Goal: Complete application form

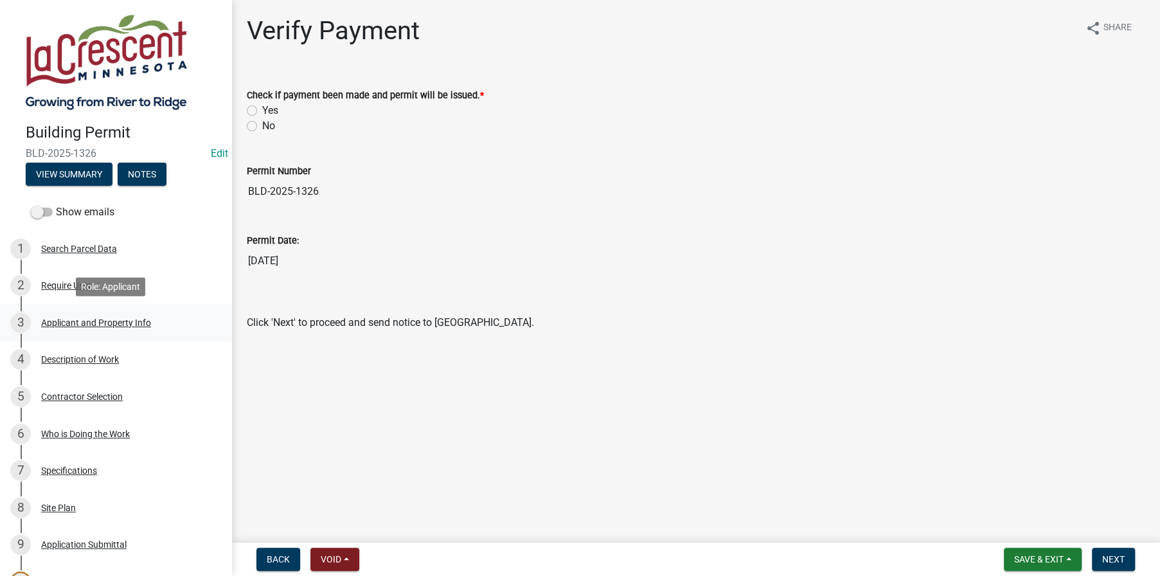
click at [60, 318] on div "Applicant and Property Info" at bounding box center [96, 322] width 110 height 9
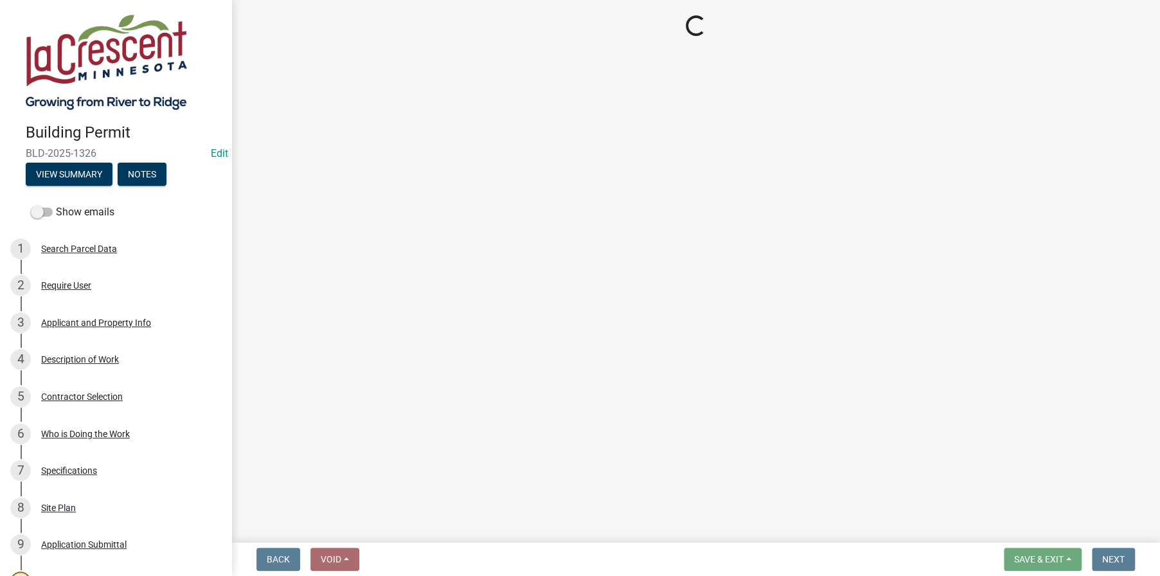
select select "e838c9e2-1e6e-4405-bddc-a3335cd38b08"
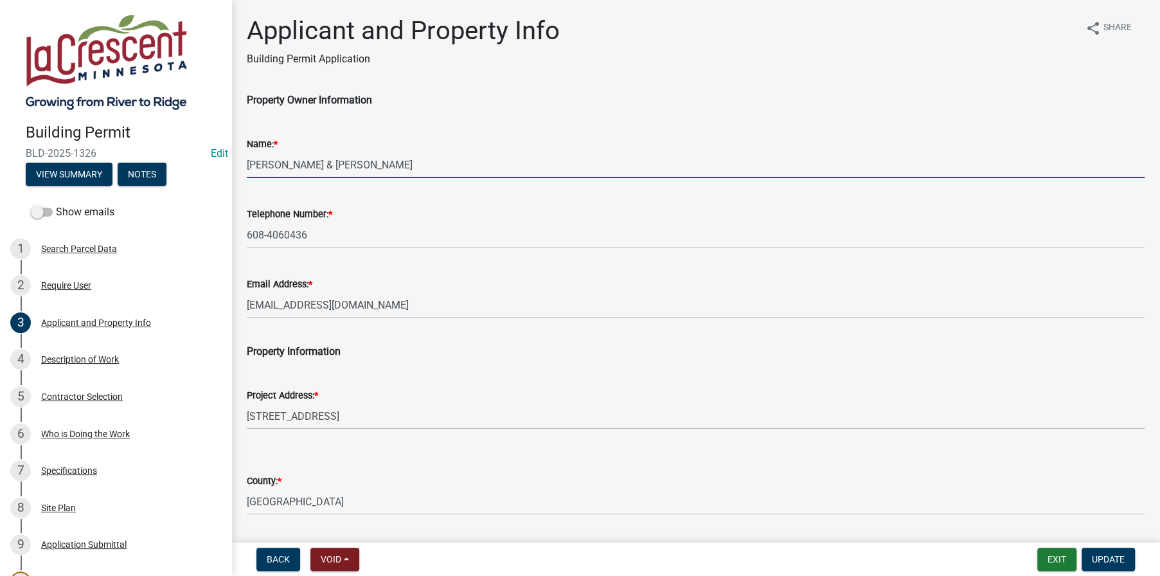
click at [289, 164] on input "[PERSON_NAME] & [PERSON_NAME]" at bounding box center [696, 165] width 898 height 26
click at [337, 159] on input "[PERSON_NAME] & [PERSON_NAME]" at bounding box center [696, 165] width 898 height 26
click at [408, 160] on input "[PERSON_NAME] & [PERSON_NAME]" at bounding box center [696, 165] width 898 height 26
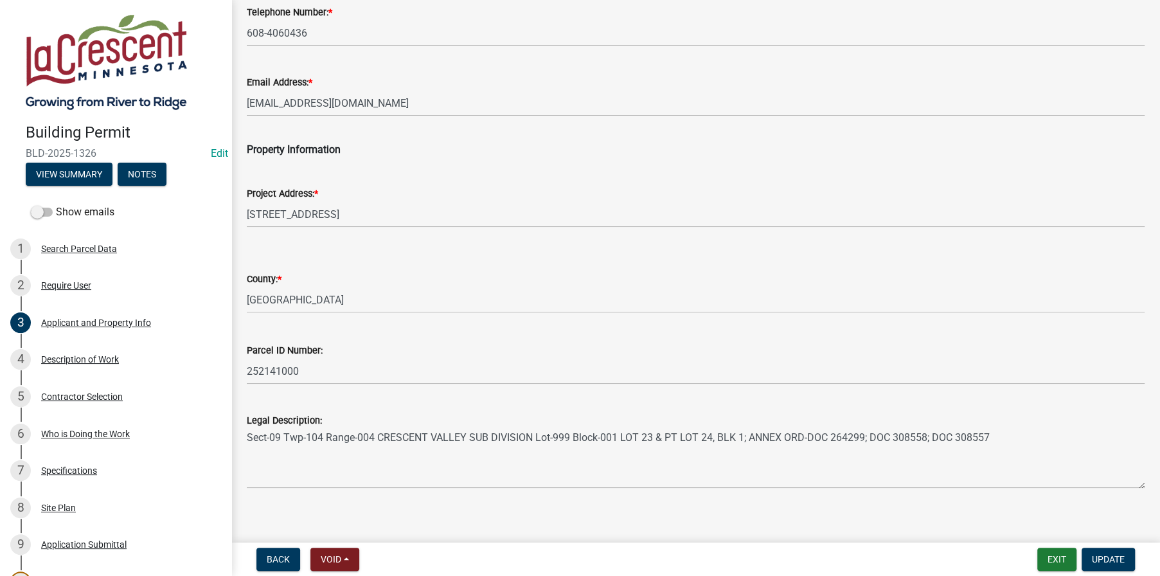
scroll to position [213, 0]
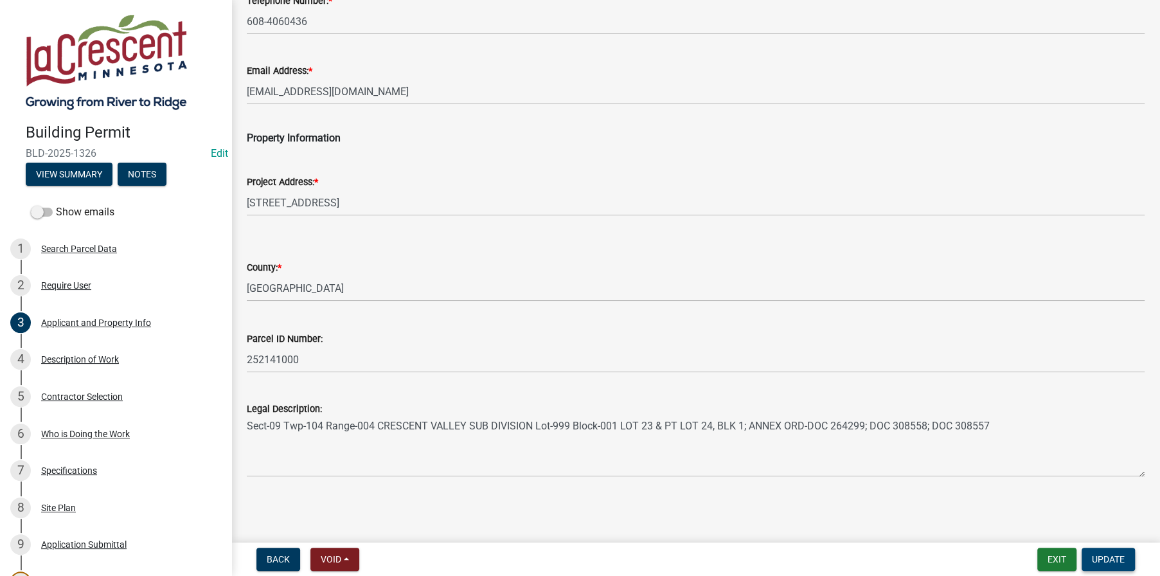
type input "[PERSON_NAME] & [PERSON_NAME]"
click at [1109, 559] on span "Update" at bounding box center [1108, 559] width 33 height 10
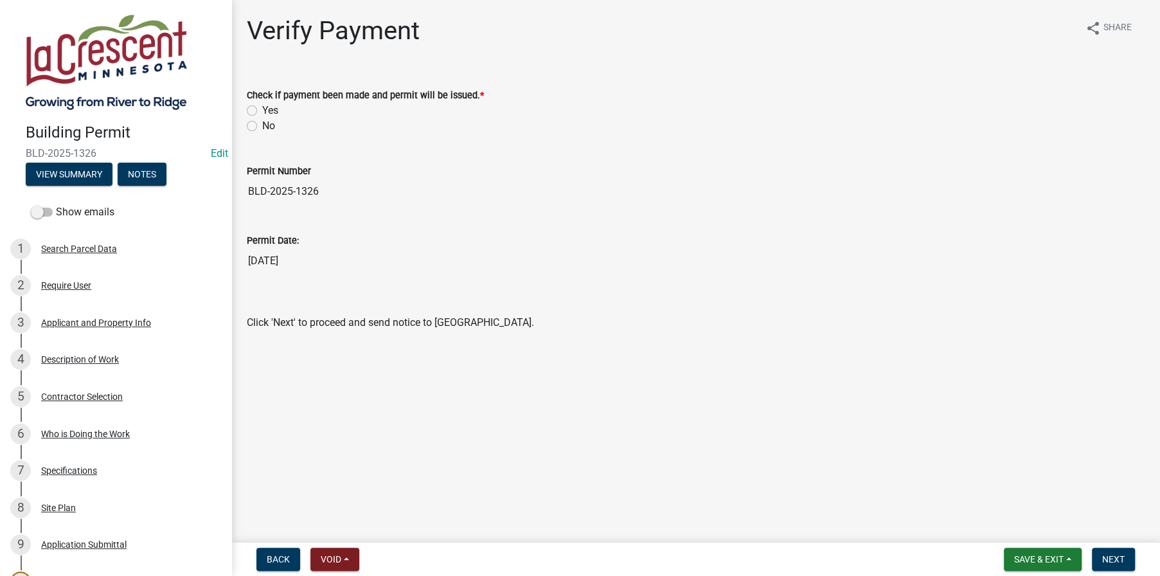
click at [262, 109] on label "Yes" at bounding box center [270, 110] width 16 height 15
click at [262, 109] on input "Yes" at bounding box center [266, 107] width 8 height 8
radio input "true"
click at [1110, 559] on span "Next" at bounding box center [1113, 559] width 22 height 10
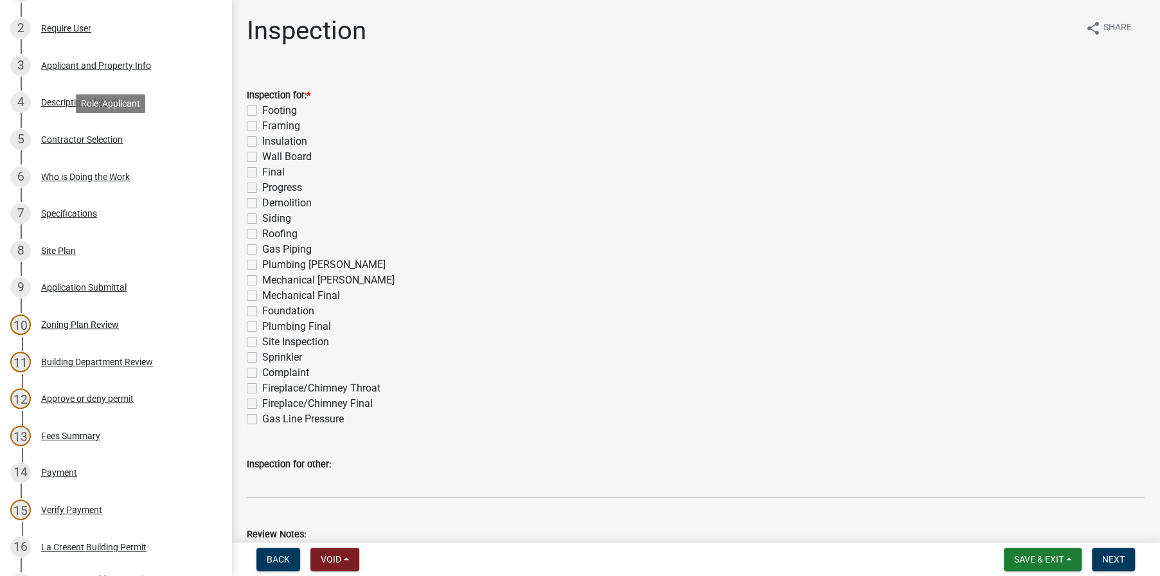
scroll to position [450, 0]
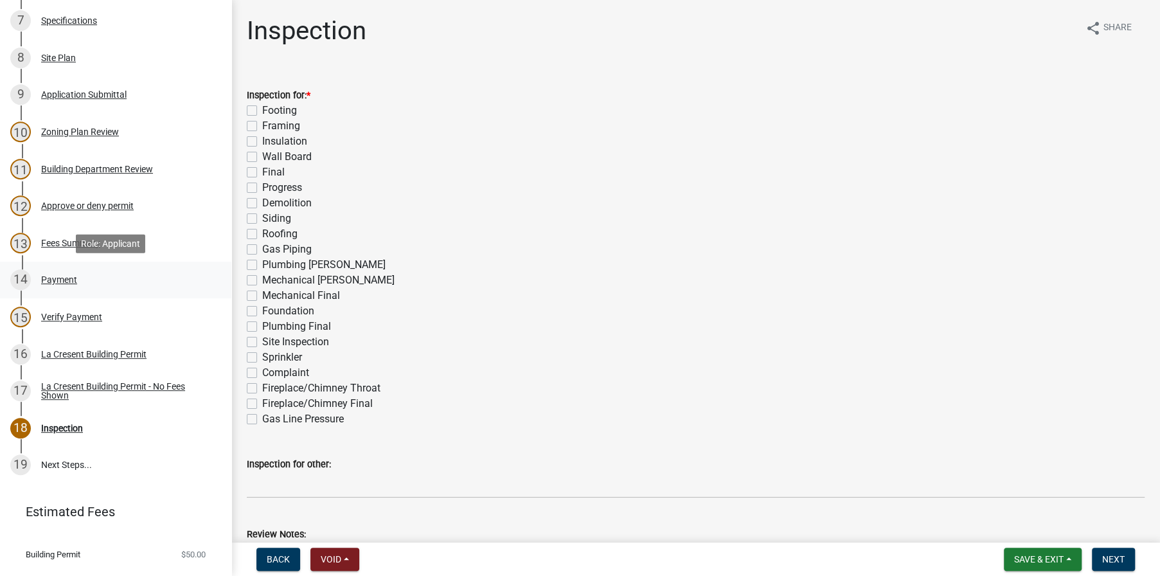
click at [59, 275] on div "Payment" at bounding box center [59, 279] width 36 height 9
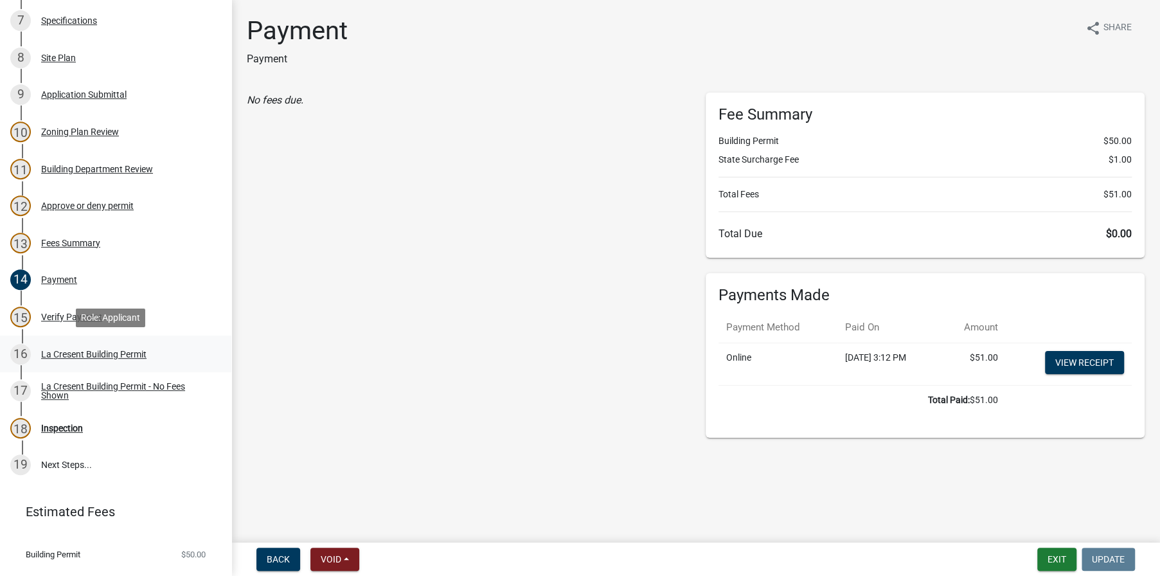
click at [88, 350] on div "La Cresent Building Permit" at bounding box center [93, 354] width 105 height 9
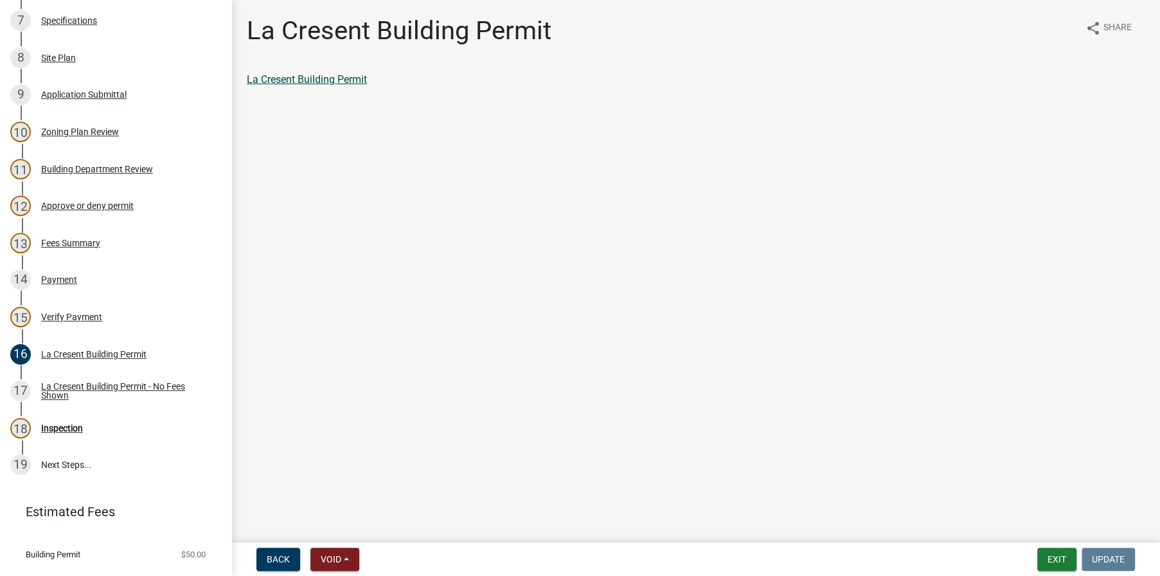
click at [297, 76] on link "La Cresent Building Permit" at bounding box center [307, 79] width 120 height 12
